Goal: Check status: Check status

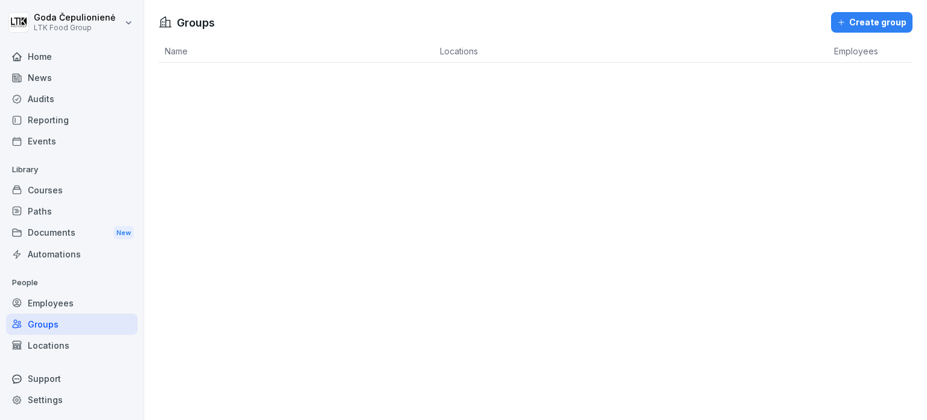
click at [92, 294] on div "Employees" at bounding box center [72, 302] width 132 height 21
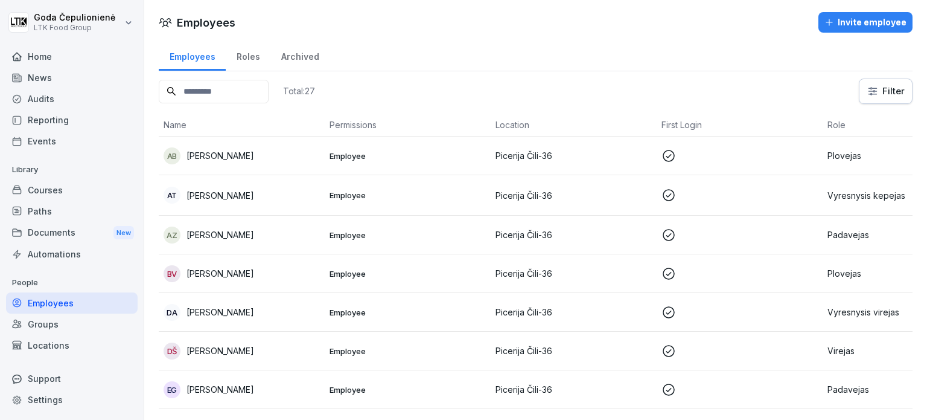
click at [222, 161] on div "AB [PERSON_NAME]" at bounding box center [242, 155] width 156 height 17
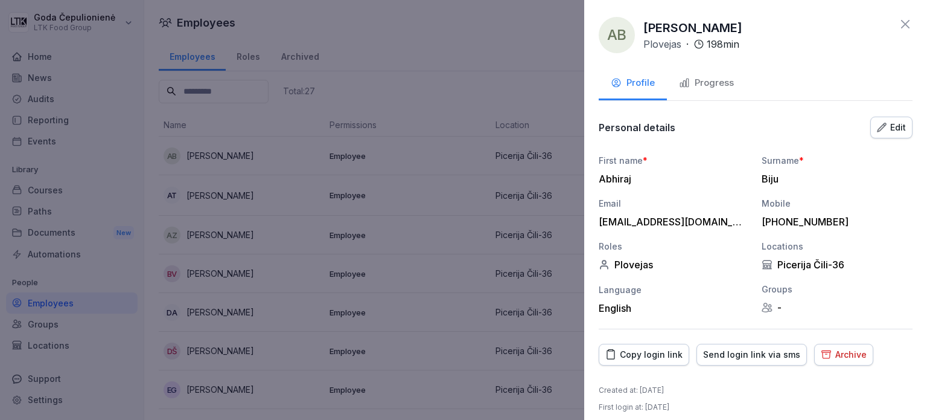
click at [721, 85] on div "Progress" at bounding box center [706, 83] width 55 height 14
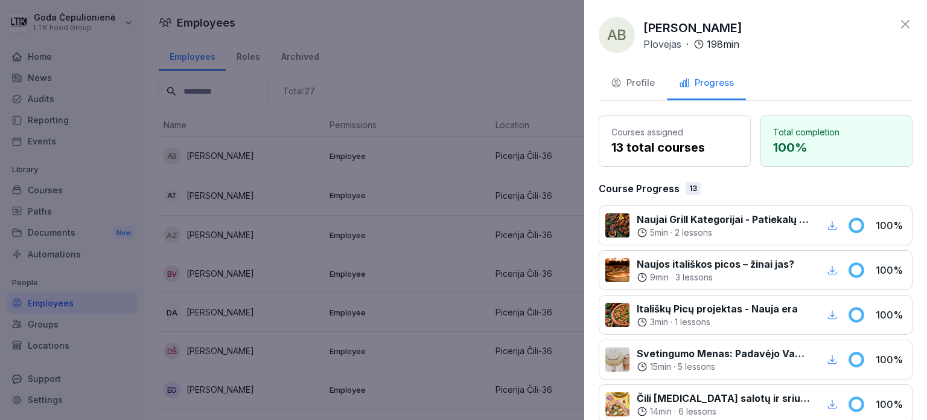
click at [512, 246] on div at bounding box center [463, 210] width 927 height 420
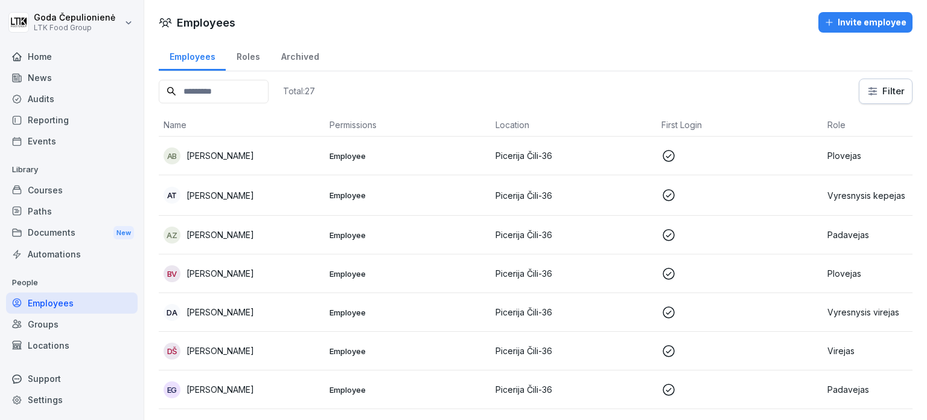
click at [238, 189] on p "[PERSON_NAME]" at bounding box center [221, 195] width 68 height 13
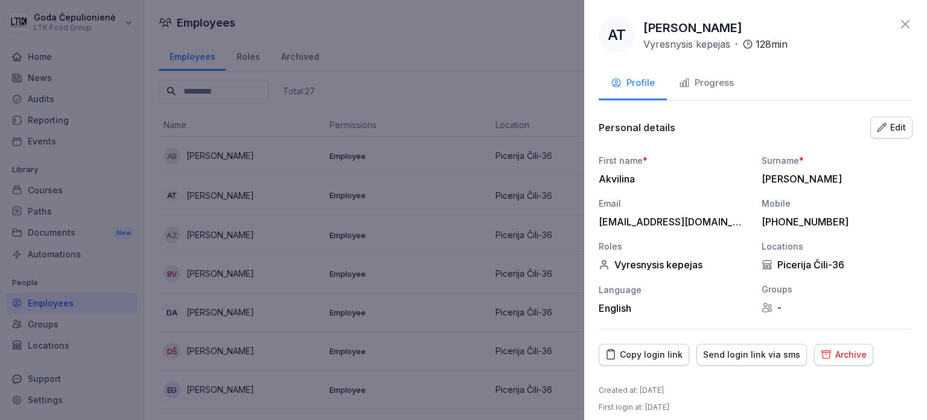
click at [714, 88] on div "Progress" at bounding box center [706, 83] width 55 height 14
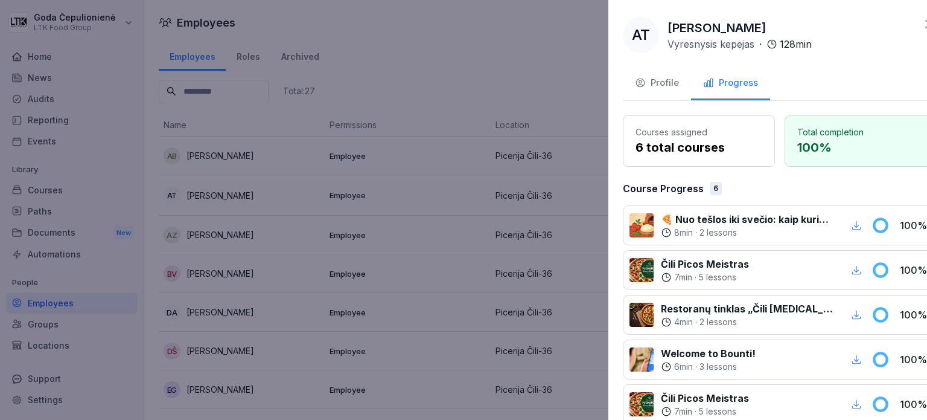
drag, startPoint x: 391, startPoint y: 289, endPoint x: 151, endPoint y: 265, distance: 241.4
click at [389, 287] on div at bounding box center [463, 210] width 927 height 420
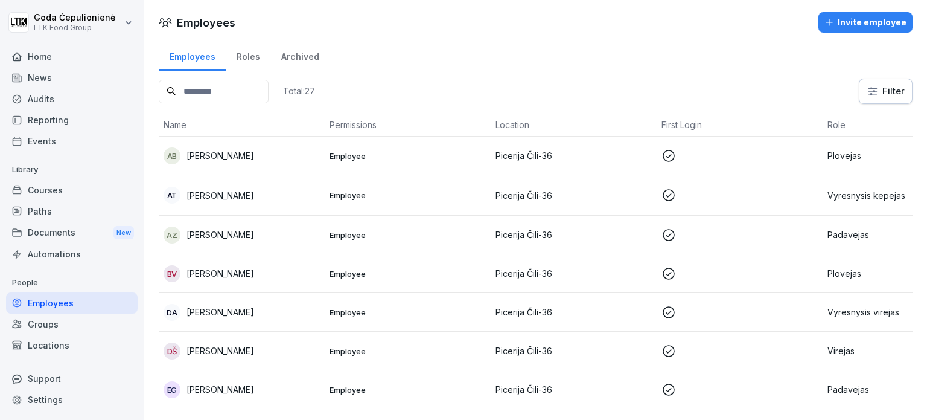
click at [204, 238] on p "[PERSON_NAME]" at bounding box center [221, 234] width 68 height 13
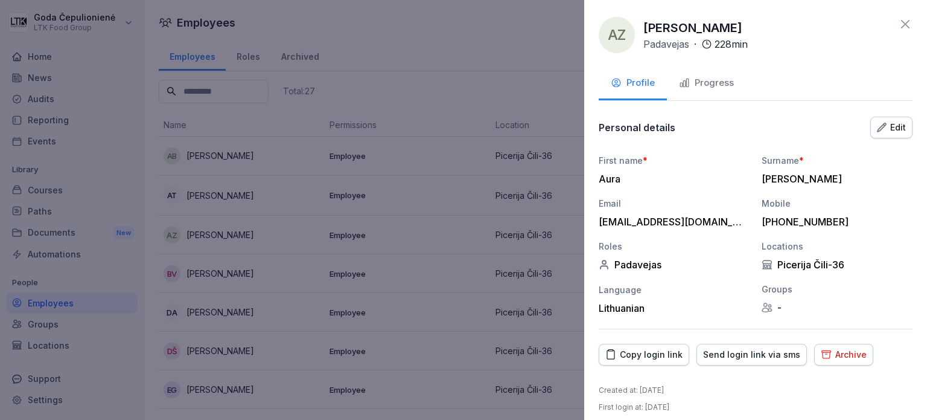
click at [702, 77] on div "Progress" at bounding box center [706, 83] width 55 height 14
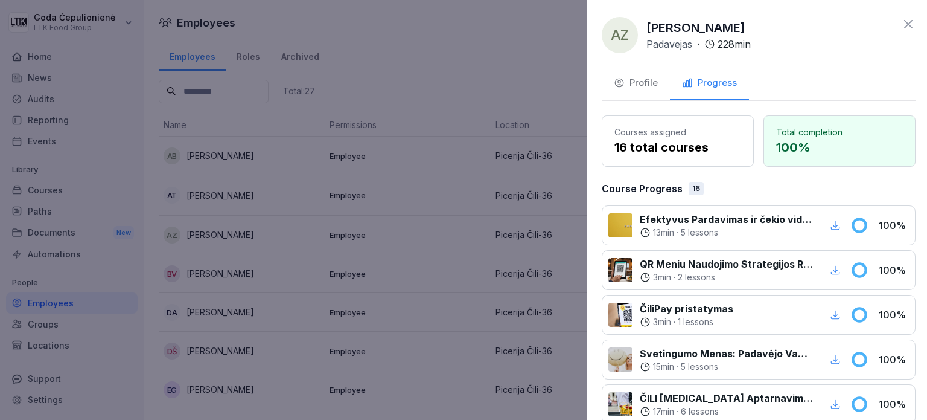
drag, startPoint x: 398, startPoint y: 227, endPoint x: 382, endPoint y: 214, distance: 20.7
click at [394, 224] on div at bounding box center [463, 210] width 927 height 420
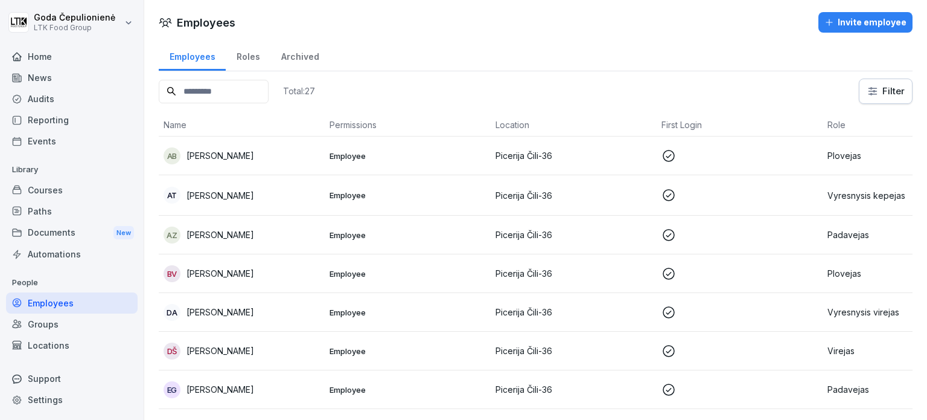
click at [238, 276] on p "[PERSON_NAME]" at bounding box center [221, 273] width 68 height 13
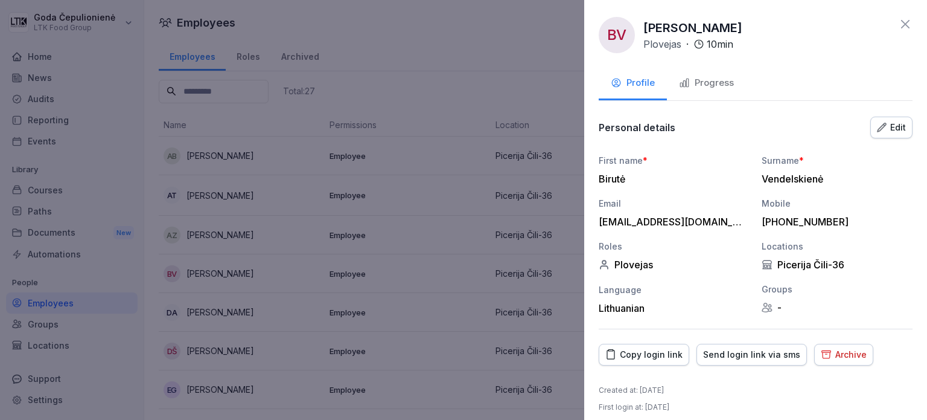
click at [737, 85] on button "Progress" at bounding box center [706, 84] width 79 height 33
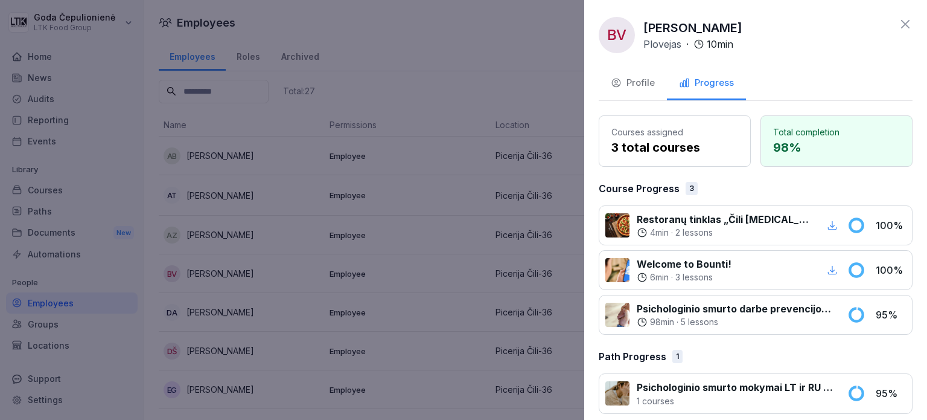
click at [275, 275] on div at bounding box center [463, 210] width 927 height 420
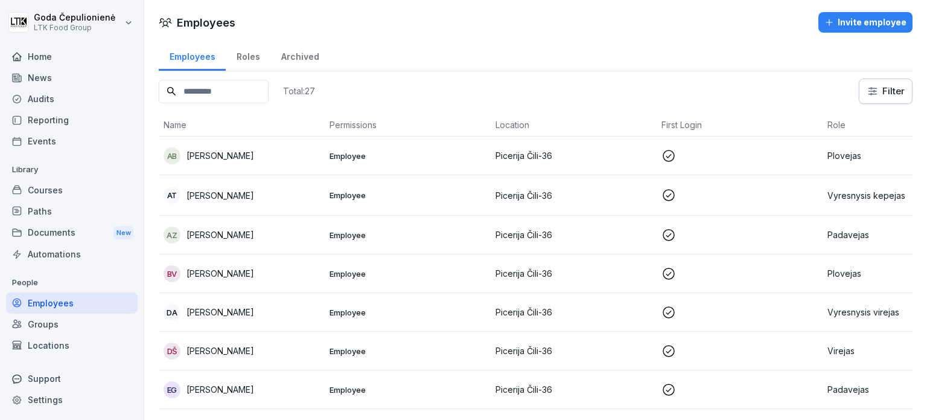
click at [254, 305] on p "[PERSON_NAME]" at bounding box center [221, 311] width 68 height 13
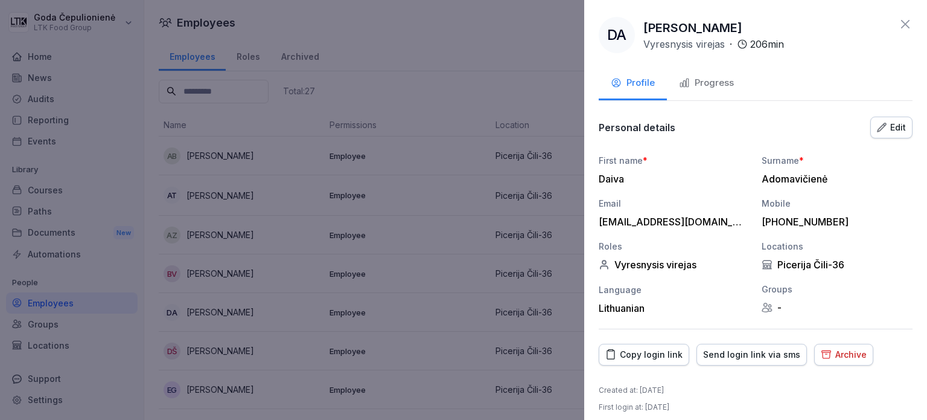
click at [708, 94] on button "Progress" at bounding box center [706, 84] width 79 height 33
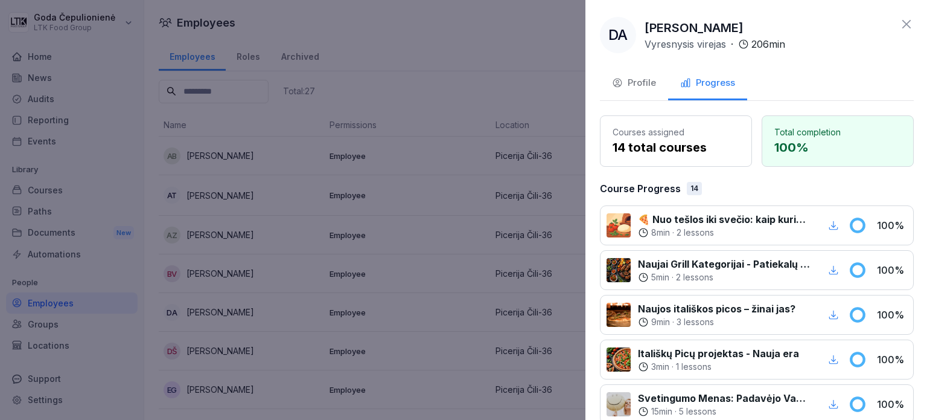
click at [215, 281] on div at bounding box center [463, 210] width 927 height 420
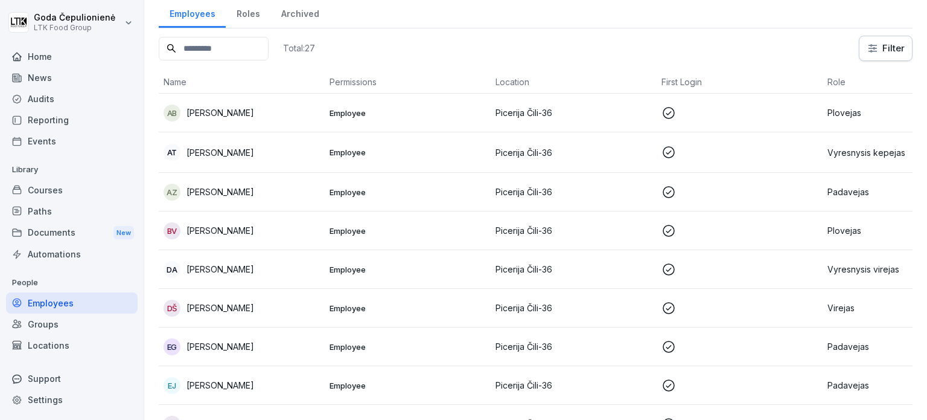
scroll to position [60, 0]
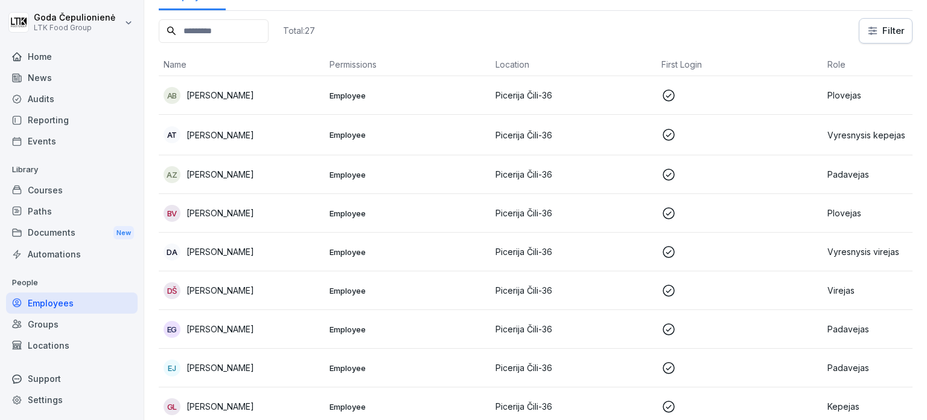
click at [247, 296] on div "DŠ [PERSON_NAME]" at bounding box center [242, 290] width 156 height 17
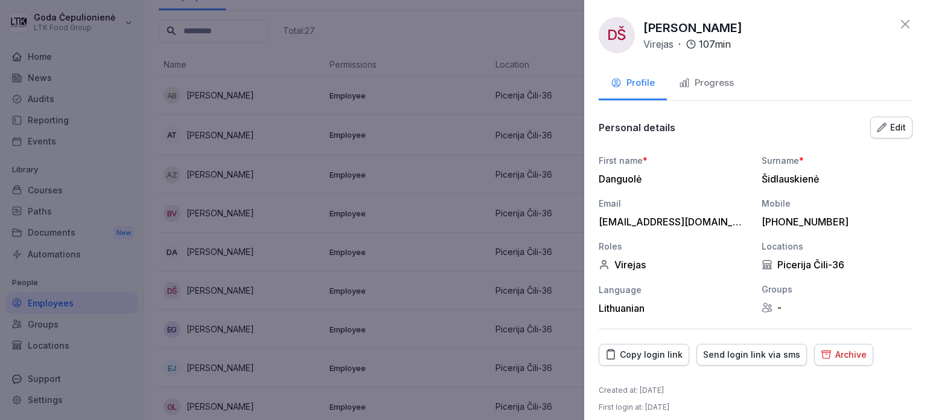
click at [715, 86] on div "Progress" at bounding box center [706, 83] width 55 height 14
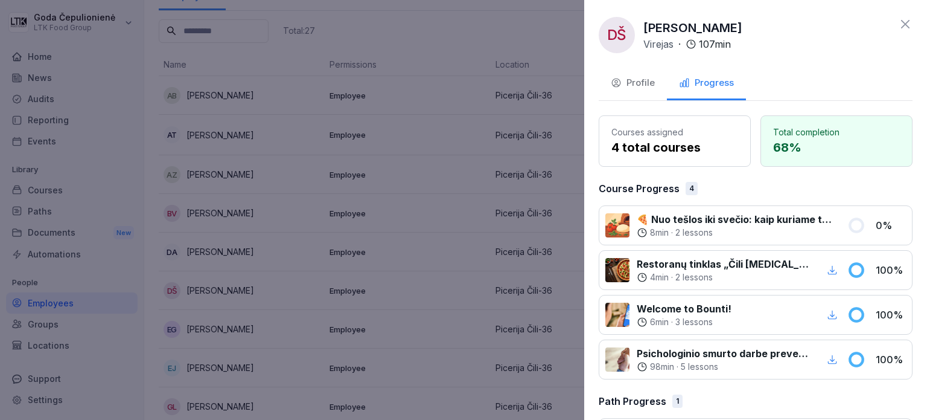
click at [379, 283] on div at bounding box center [463, 210] width 927 height 420
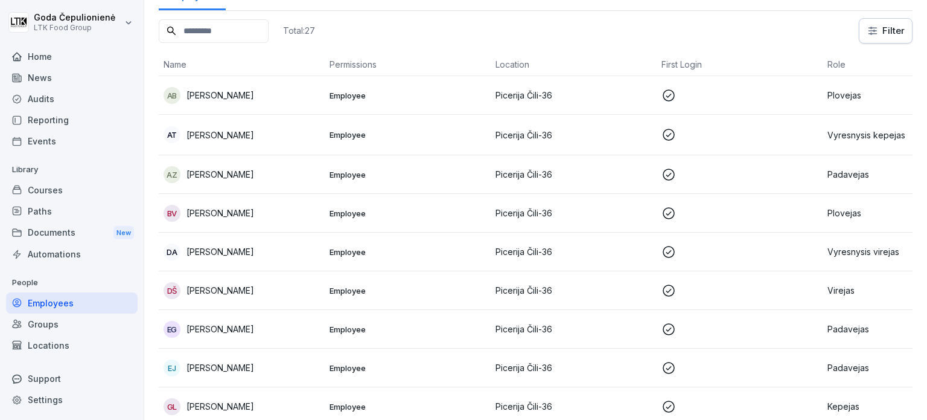
click at [231, 327] on p "[PERSON_NAME]" at bounding box center [221, 328] width 68 height 13
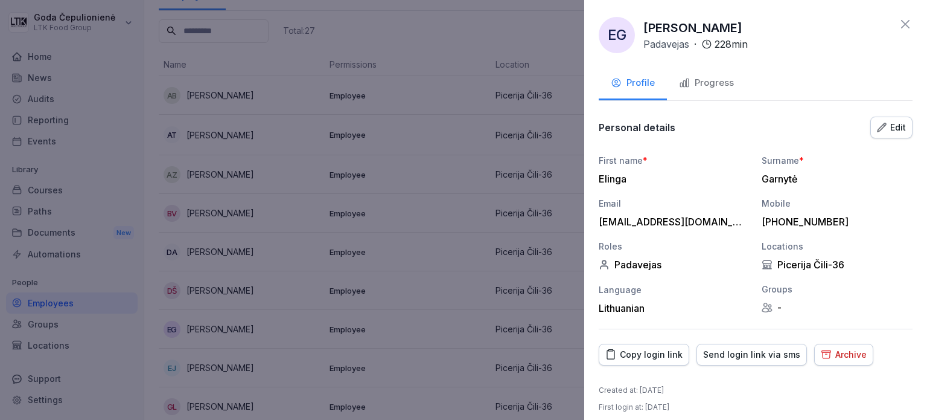
click at [699, 88] on div "Progress" at bounding box center [706, 83] width 55 height 14
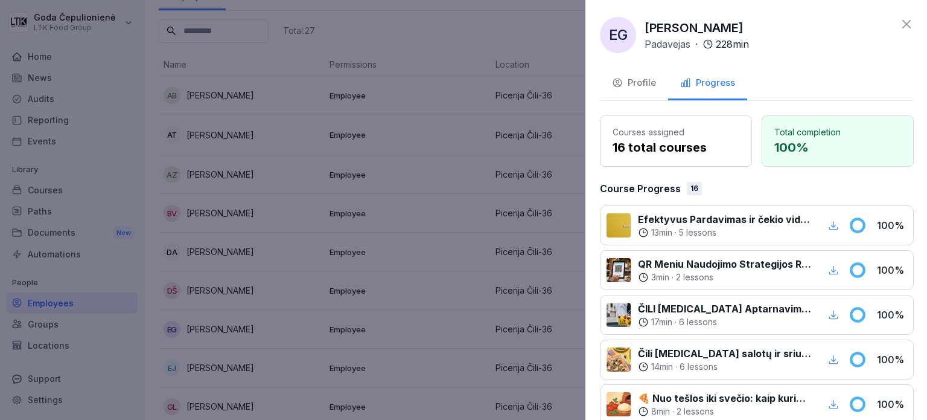
click at [247, 264] on div at bounding box center [463, 210] width 927 height 420
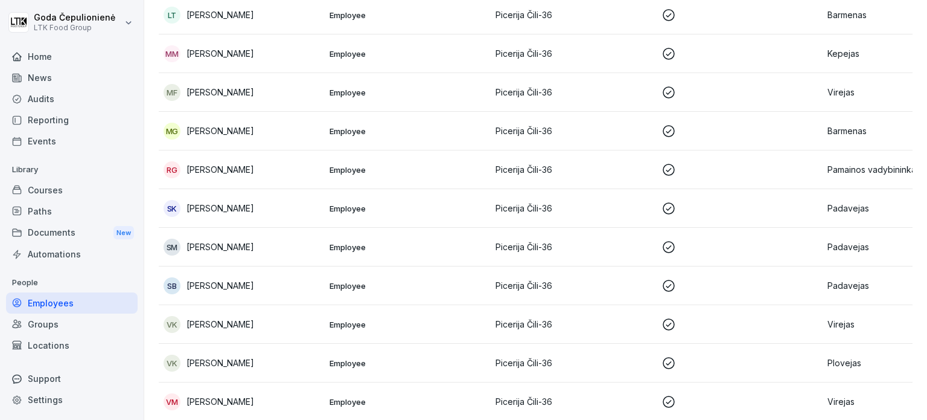
scroll to position [789, 0]
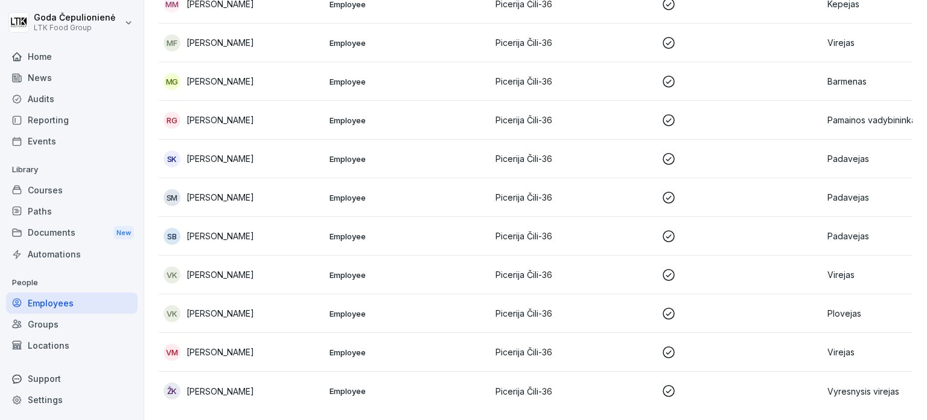
click at [286, 270] on td "VK [PERSON_NAME]" at bounding box center [242, 274] width 166 height 39
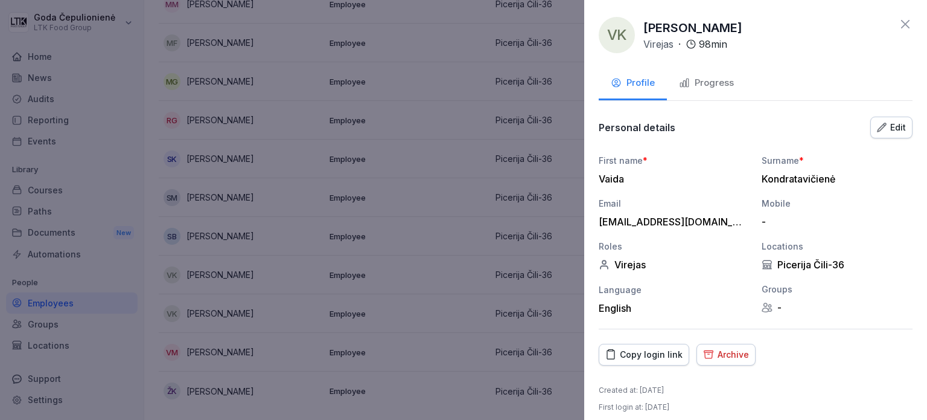
click at [702, 73] on button "Progress" at bounding box center [706, 84] width 79 height 33
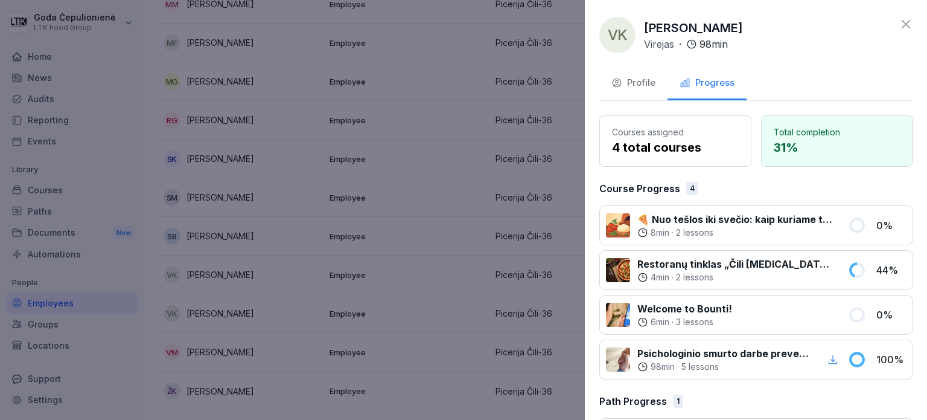
click at [287, 282] on div at bounding box center [463, 210] width 927 height 420
